Goal: Information Seeking & Learning: Learn about a topic

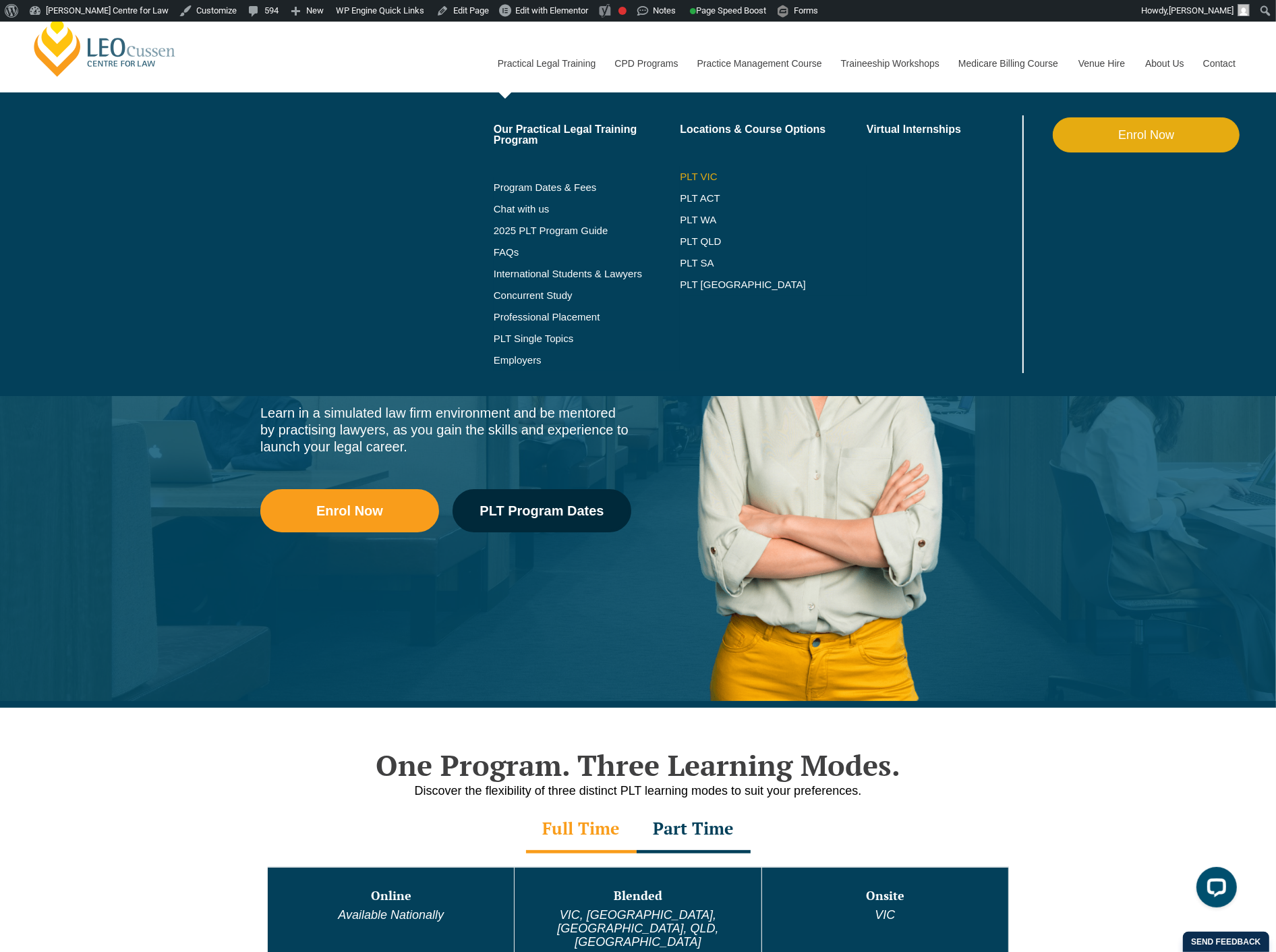
click at [703, 176] on link "PLT VIC" at bounding box center [773, 177] width 187 height 11
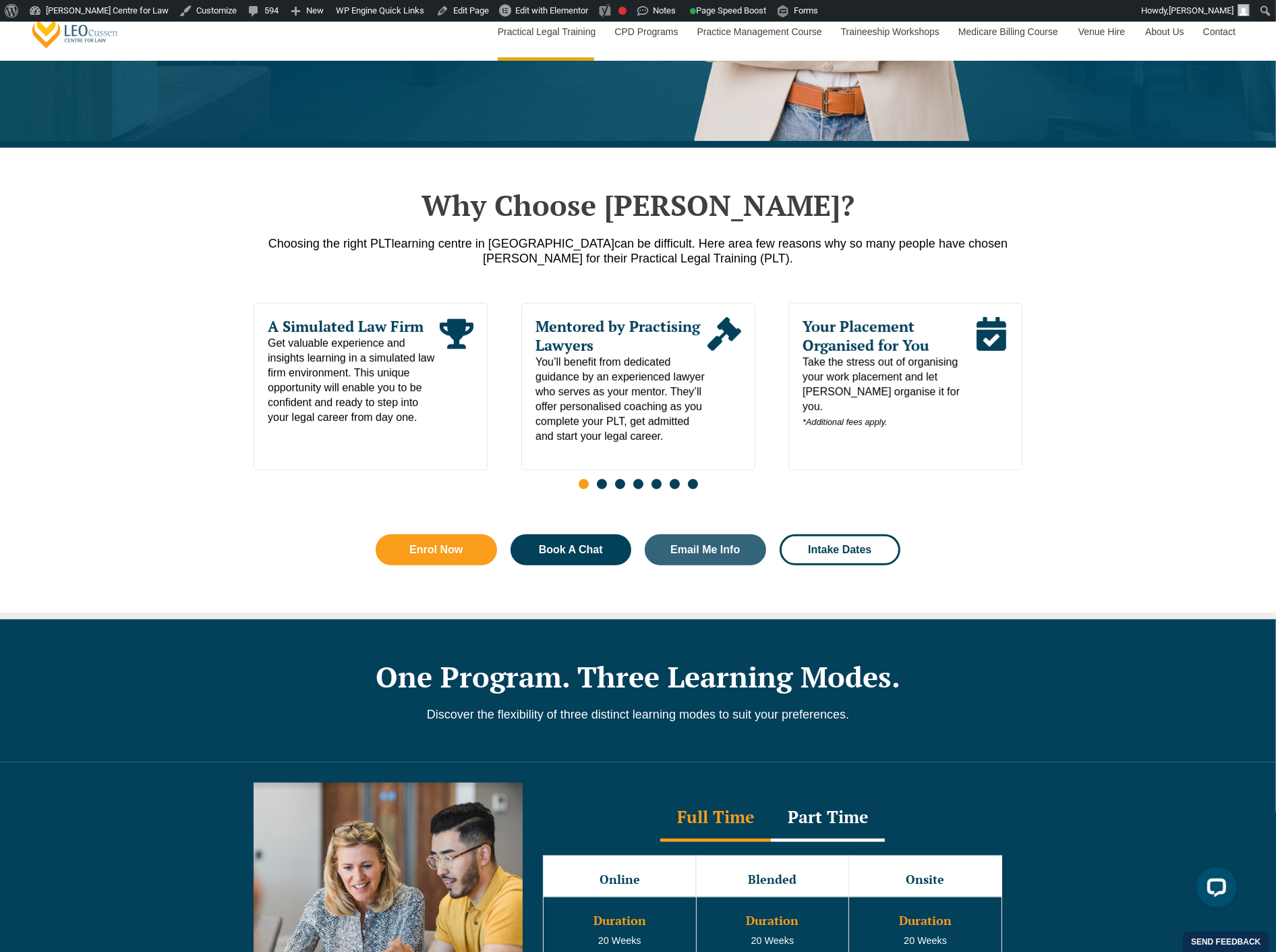
scroll to position [524, 0]
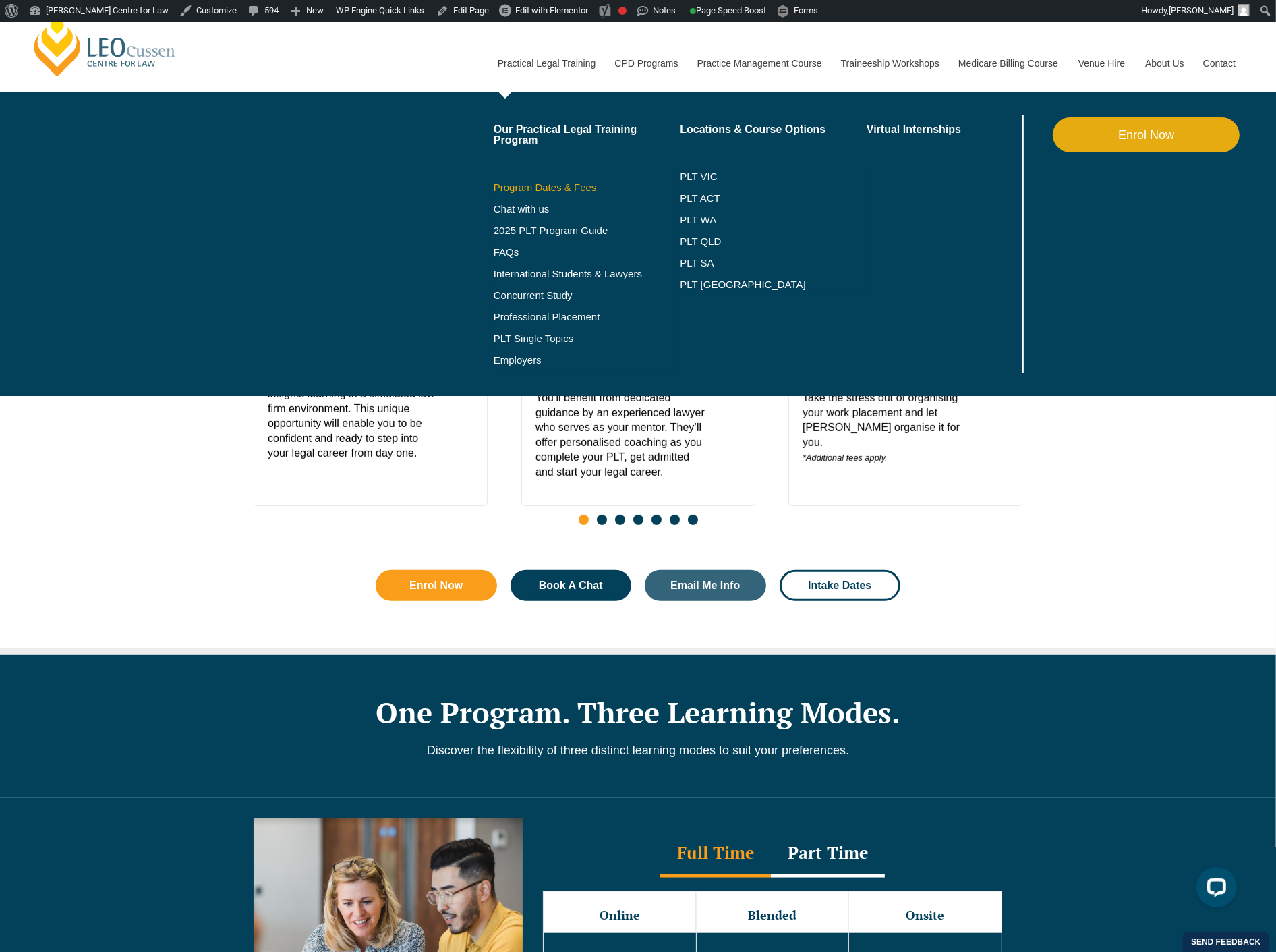
click at [564, 186] on link "Program Dates & Fees" at bounding box center [587, 188] width 187 height 11
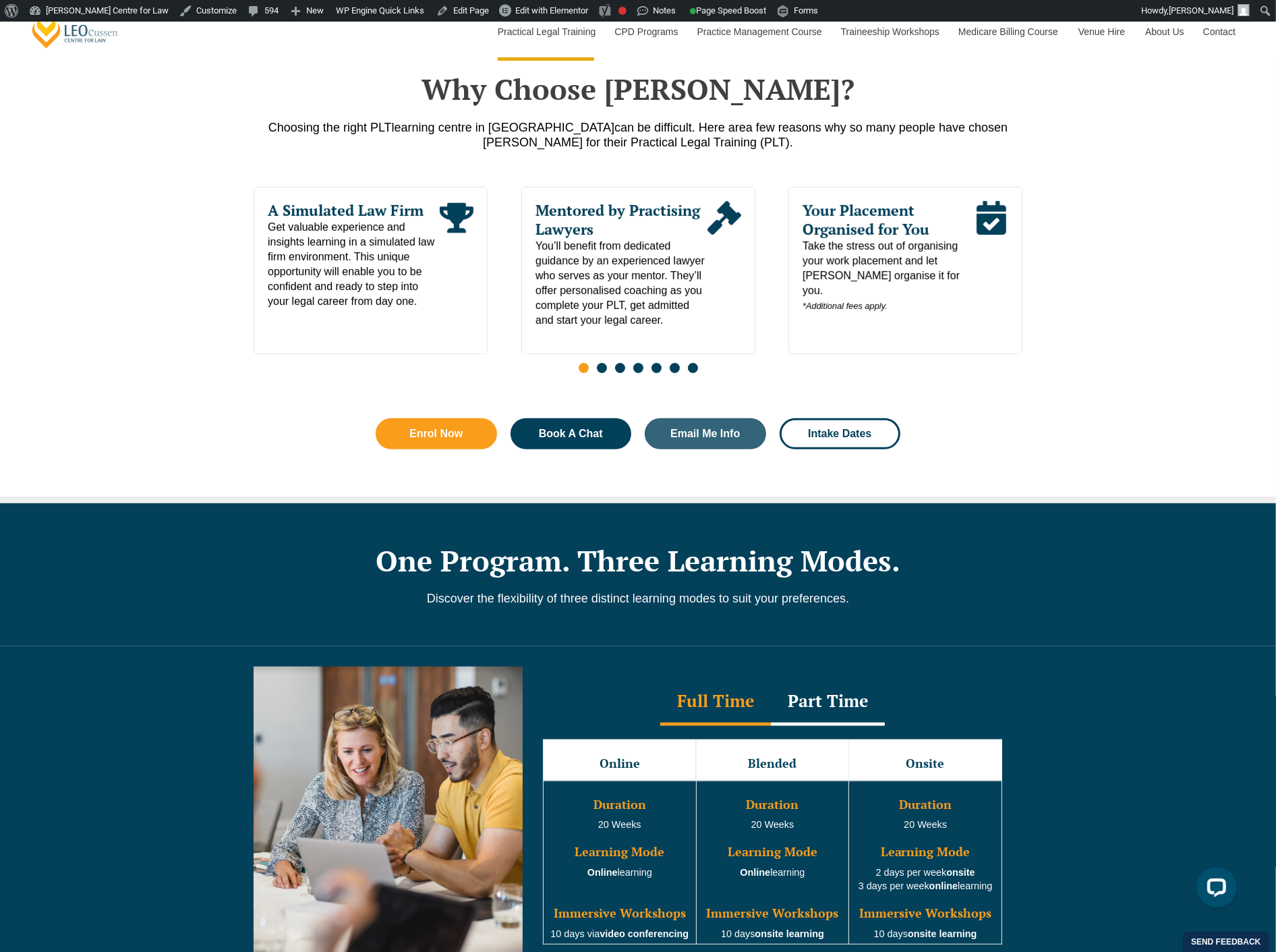
scroll to position [824, 0]
